Goal: Task Accomplishment & Management: Manage account settings

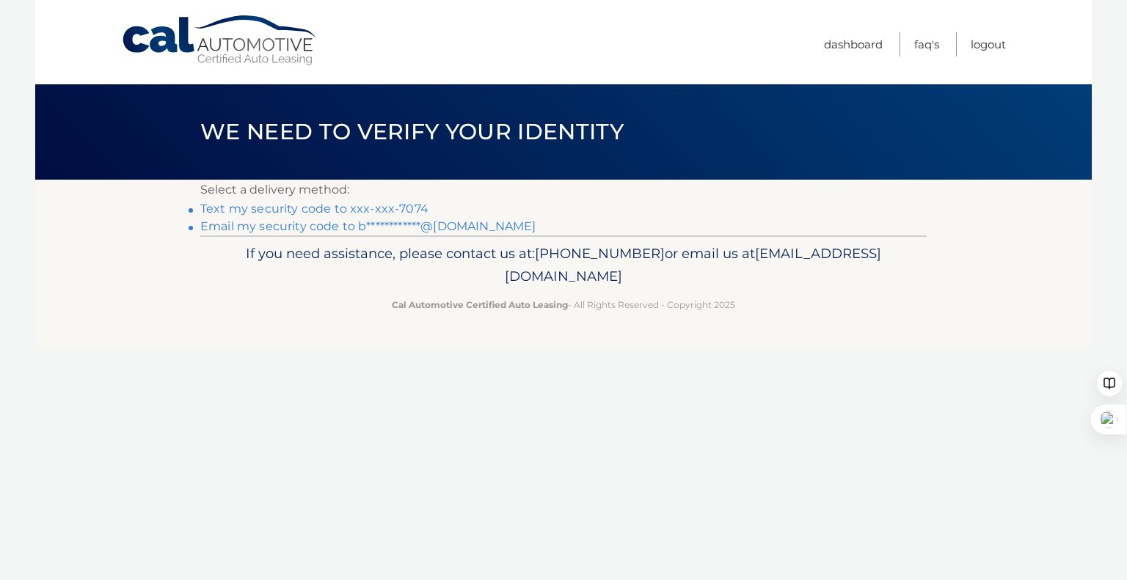
click at [358, 208] on link "Text my security code to xxx-xxx-7074" at bounding box center [314, 209] width 228 height 14
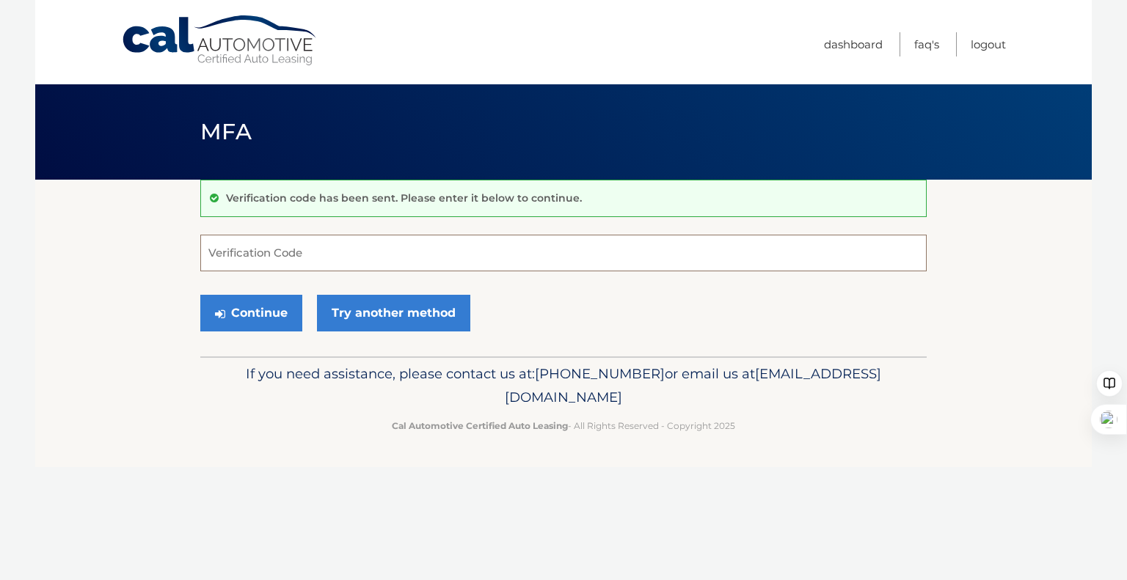
click at [355, 255] on input "Verification Code" at bounding box center [563, 253] width 726 height 37
type input "157308"
click at [200, 295] on button "Continue" at bounding box center [251, 313] width 102 height 37
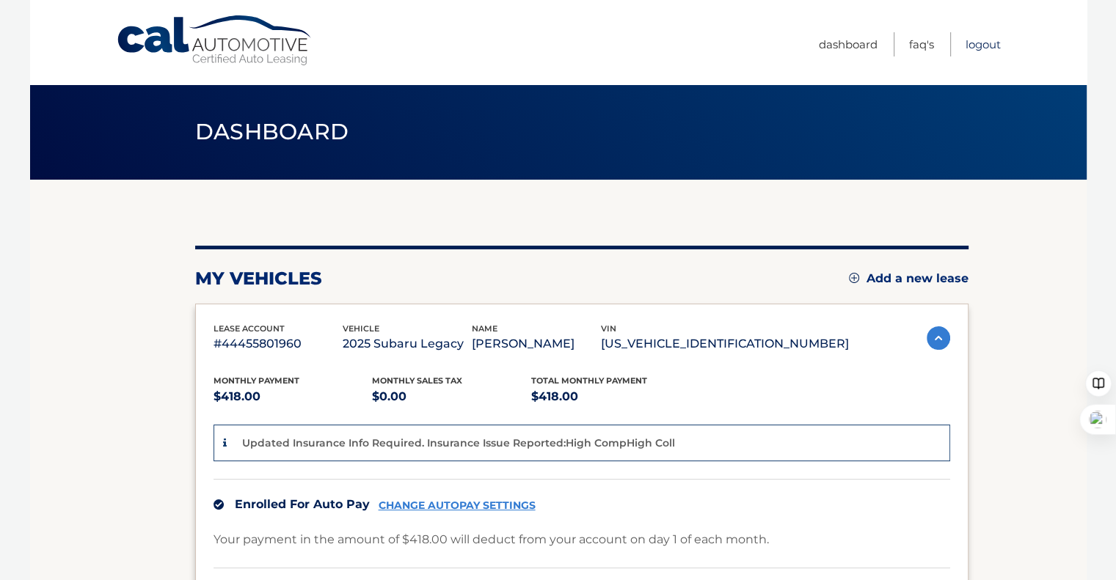
click at [977, 45] on link "Logout" at bounding box center [982, 44] width 35 height 24
